Goal: Complete application form

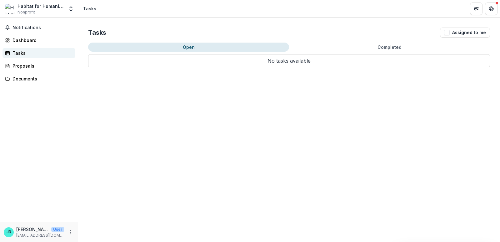
click at [21, 55] on div "Tasks" at bounding box center [41, 53] width 58 height 7
click at [20, 62] on link "Proposals" at bounding box center [38, 66] width 73 height 10
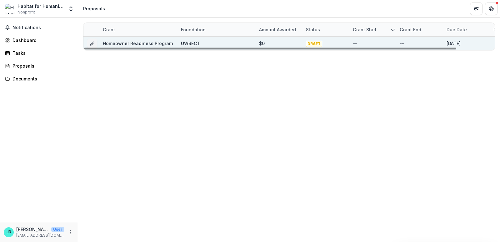
click at [139, 43] on link "Homeowner Readiness Program" at bounding box center [138, 43] width 70 height 5
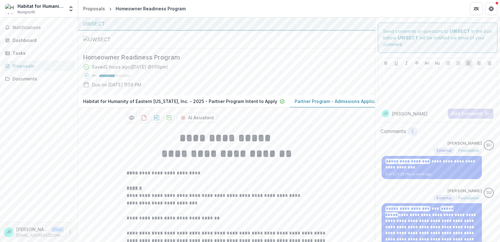
scroll to position [167, 0]
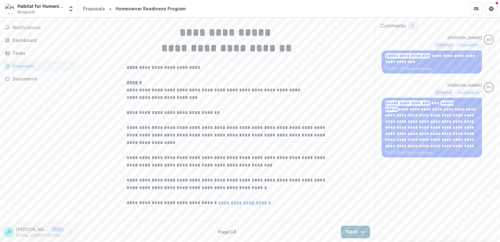
click at [363, 235] on button "Next" at bounding box center [355, 231] width 29 height 12
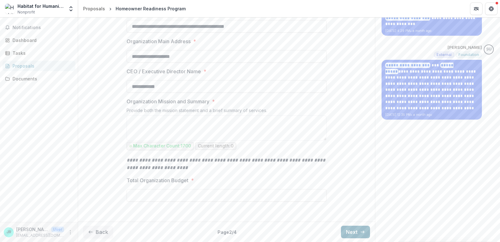
type input "**********"
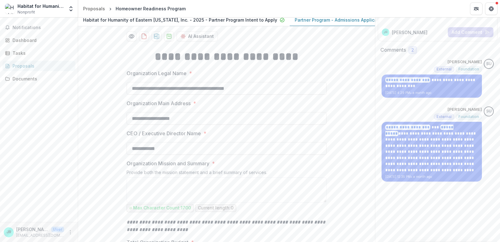
scroll to position [0, 0]
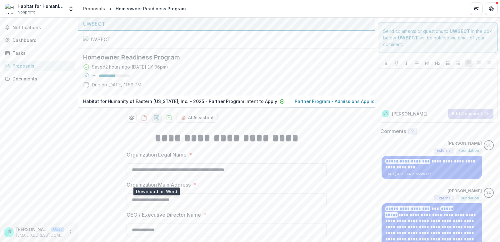
click at [153, 122] on button "download-proposal" at bounding box center [157, 117] width 10 height 10
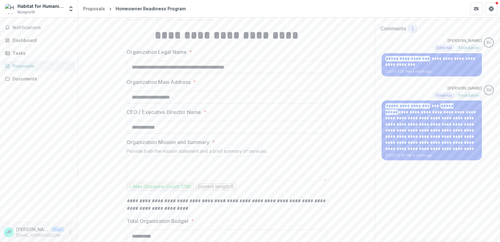
scroll to position [101, 0]
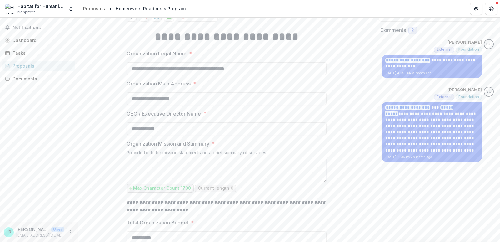
click at [12, 145] on div "Notifications Dashboard Tasks Proposals Documents" at bounding box center [39, 119] width 78 height 204
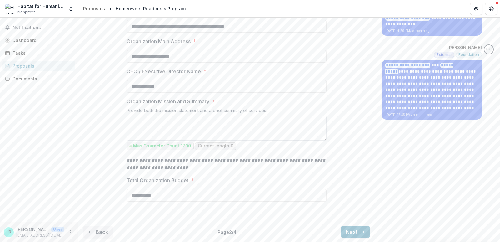
scroll to position [205, 0]
click at [174, 130] on textarea "Organization Mission and Summary *" at bounding box center [227, 127] width 200 height 25
paste textarea "**********"
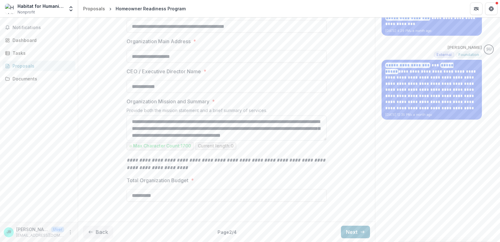
scroll to position [109, 0]
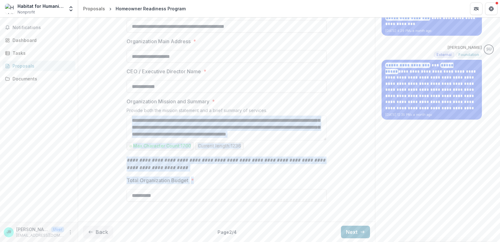
drag, startPoint x: 325, startPoint y: 140, endPoint x: 337, endPoint y: 174, distance: 36.1
click at [337, 174] on div "**********" at bounding box center [226, 100] width 297 height 237
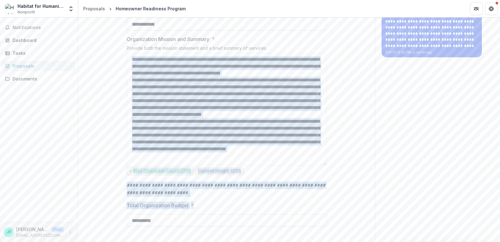
scroll to position [0, 0]
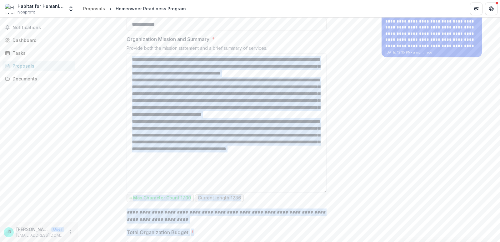
drag, startPoint x: 325, startPoint y: 140, endPoint x: 318, endPoint y: 254, distance: 114.2
click at [318, 241] on html "**********" at bounding box center [250, 121] width 500 height 242
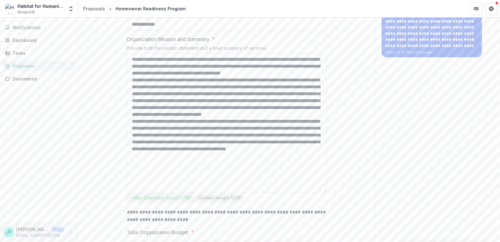
click at [137, 122] on textarea "Organization Mission and Summary *" at bounding box center [227, 122] width 200 height 139
click at [238, 122] on textarea "Organization Mission and Summary *" at bounding box center [227, 122] width 200 height 139
click at [140, 145] on textarea "Organization Mission and Summary *" at bounding box center [227, 122] width 200 height 139
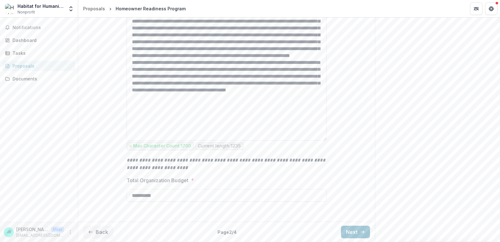
scroll to position [313, 0]
drag, startPoint x: 301, startPoint y: 110, endPoint x: 283, endPoint y: 118, distance: 19.6
click at [283, 118] on textarea "Organization Mission and Summary *" at bounding box center [227, 70] width 200 height 139
click at [167, 82] on textarea "Organization Mission and Summary *" at bounding box center [227, 70] width 200 height 139
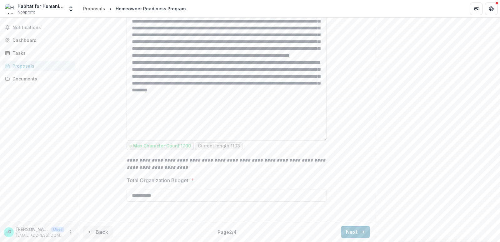
click at [190, 110] on textarea "Organization Mission and Summary *" at bounding box center [227, 70] width 200 height 139
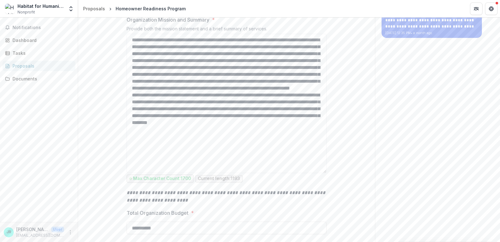
scroll to position [219, 0]
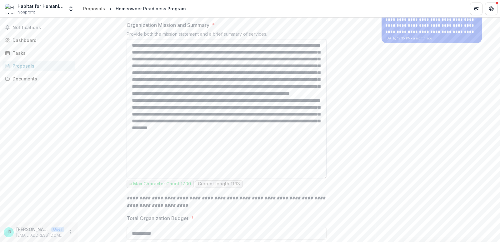
click at [217, 152] on textarea "Organization Mission and Summary *" at bounding box center [227, 108] width 200 height 139
click at [217, 146] on textarea "Organization Mission and Summary *" at bounding box center [227, 108] width 200 height 139
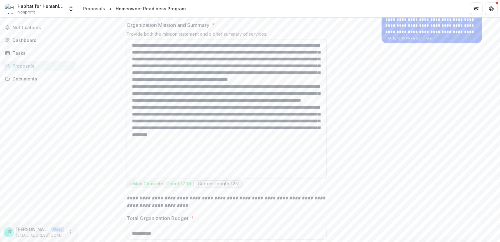
type textarea "**********"
